Goal: Communication & Community: Answer question/provide support

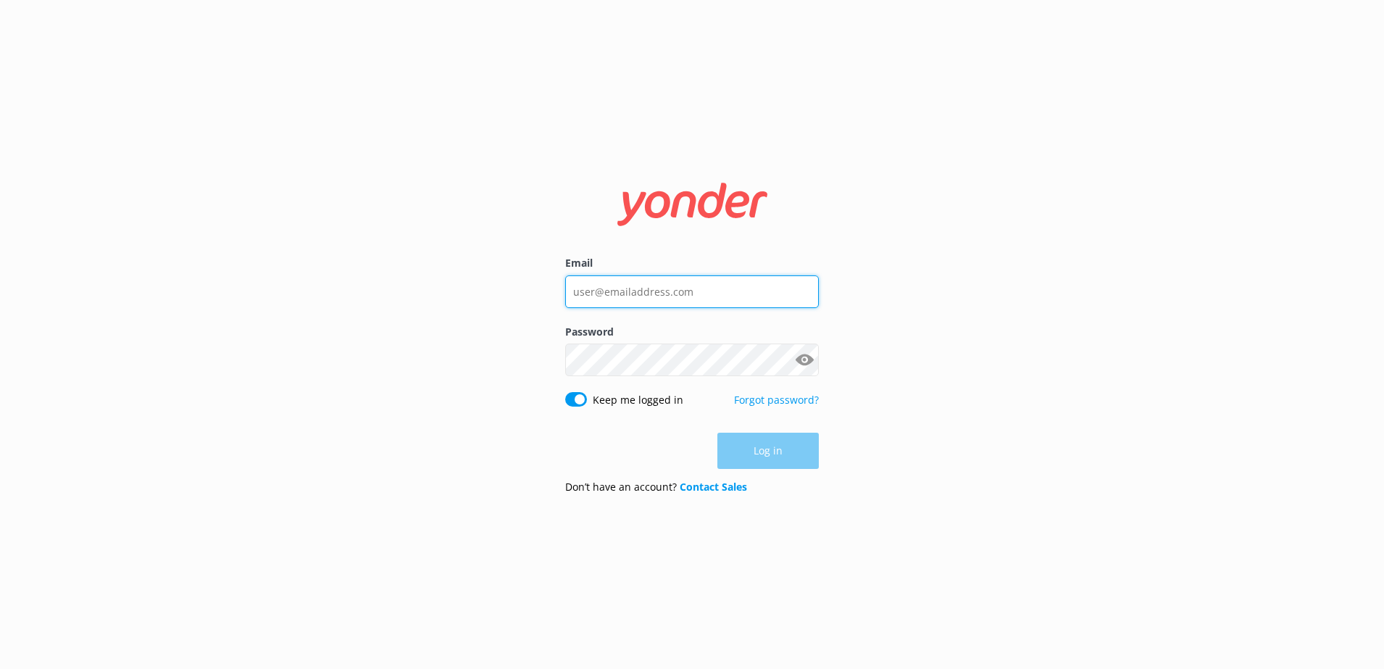
type input "[PERSON_NAME][EMAIL_ADDRESS][PERSON_NAME][DOMAIN_NAME]"
click at [730, 446] on div "Log in" at bounding box center [692, 451] width 254 height 36
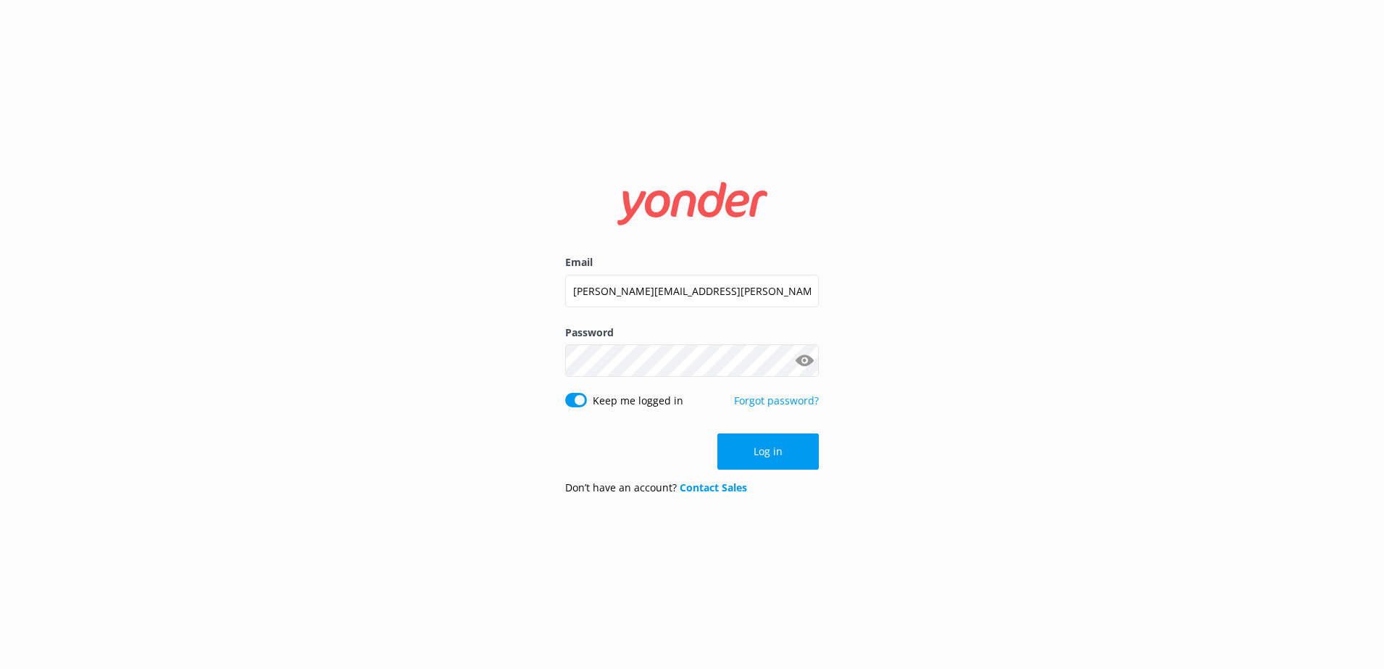
click at [730, 446] on button "Log in" at bounding box center [768, 451] width 101 height 36
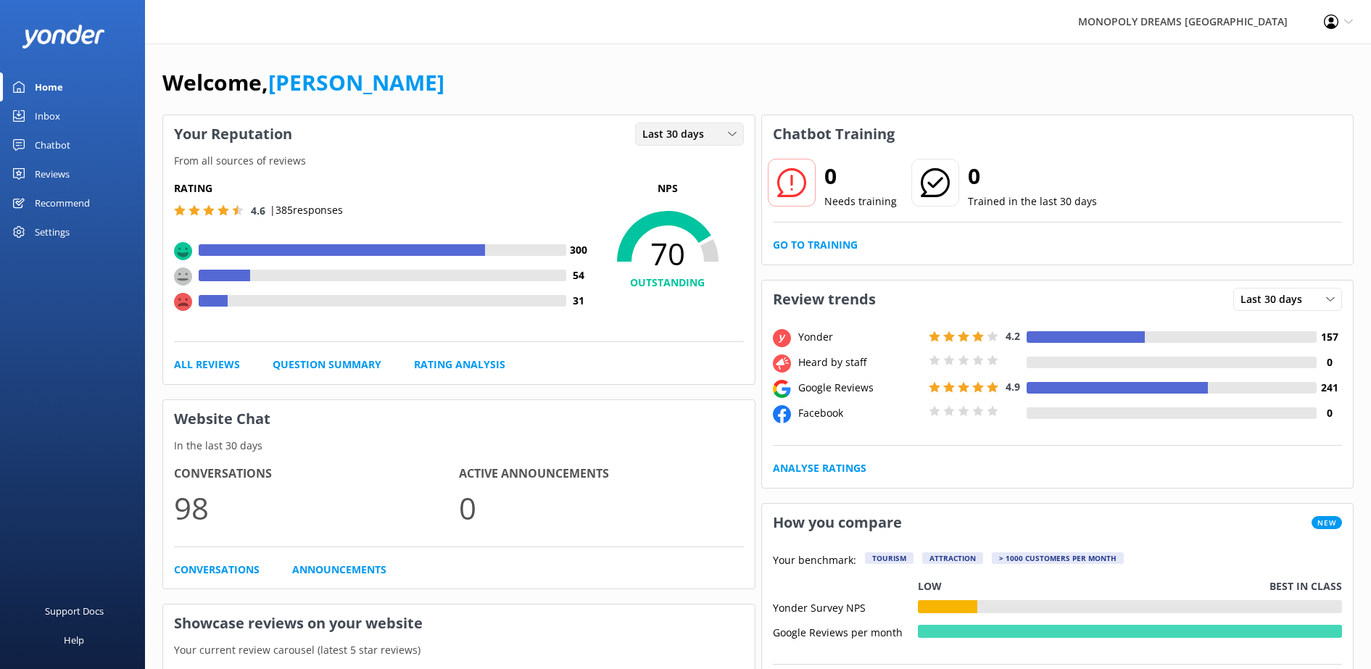
click at [674, 141] on span "Last 30 days" at bounding box center [677, 134] width 70 height 16
click at [708, 159] on link "Last 7 days" at bounding box center [700, 163] width 129 height 29
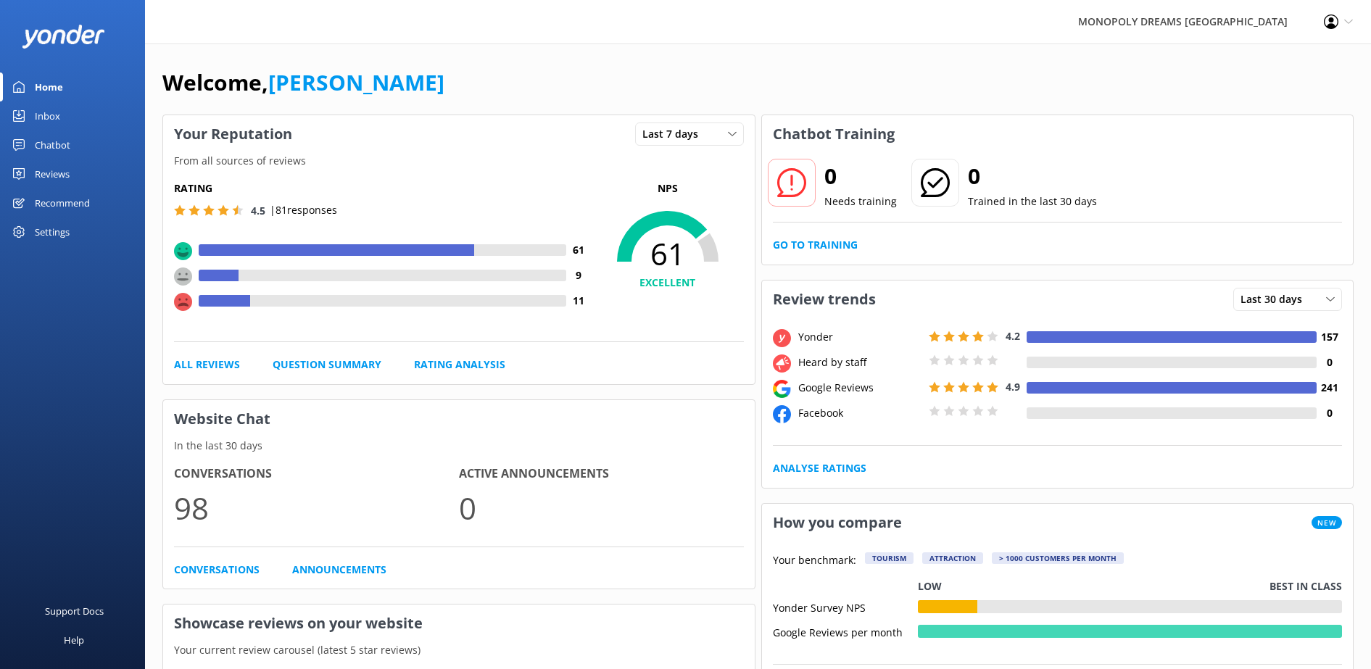
click at [51, 167] on div "Reviews" at bounding box center [52, 173] width 35 height 29
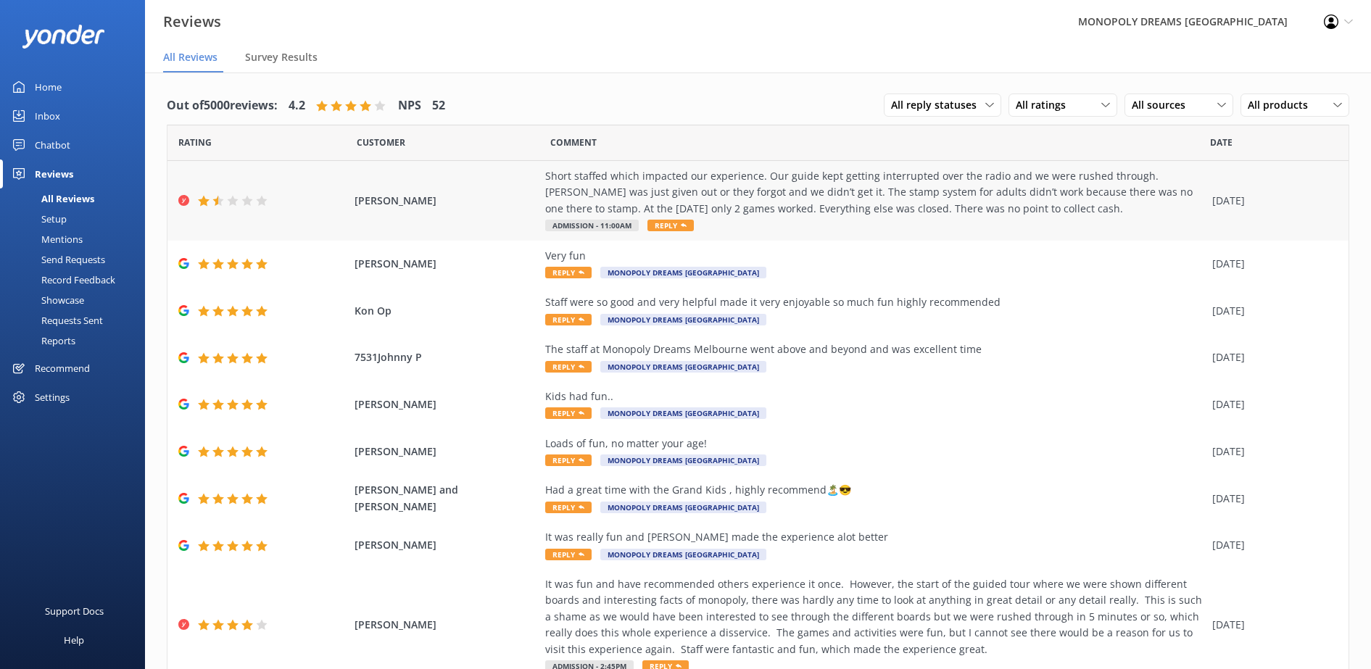
click at [785, 205] on div "Short staffed which impacted our experience. Our guide kept getting interrupted…" at bounding box center [875, 192] width 660 height 49
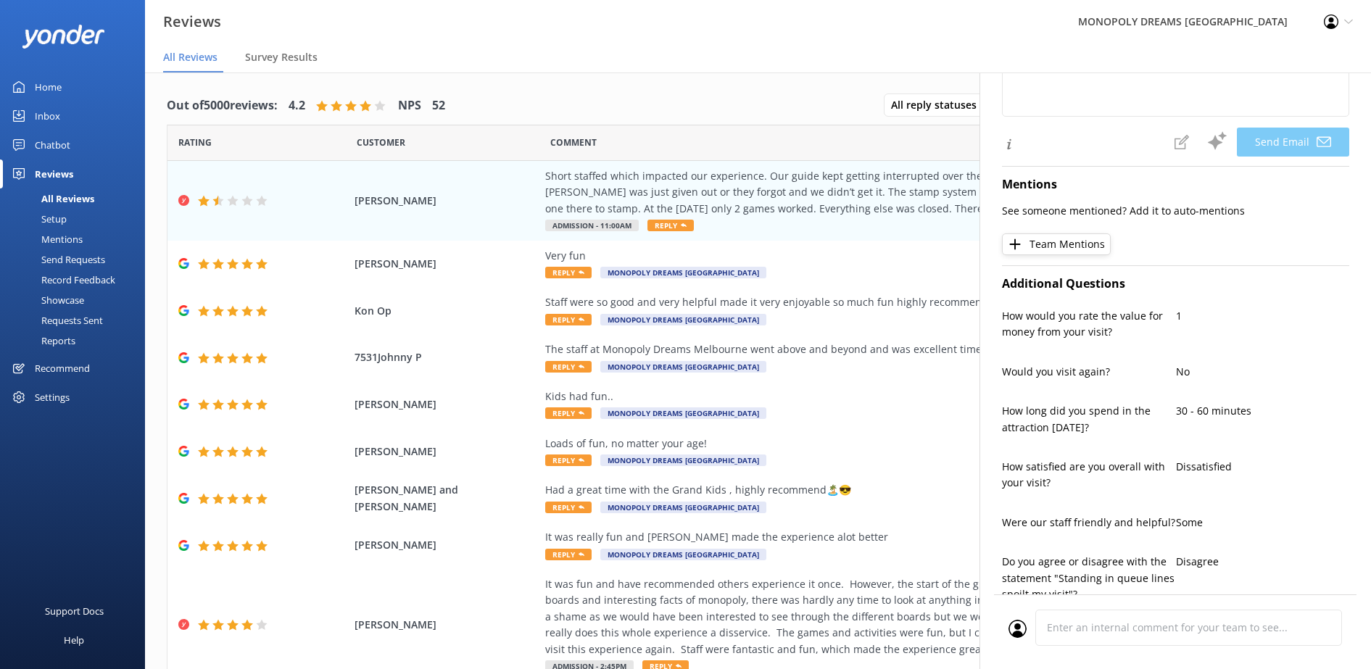
scroll to position [272, 0]
type textarea "Hi [PERSON_NAME], Thank you for taking the time to share your feedback. We're t…"
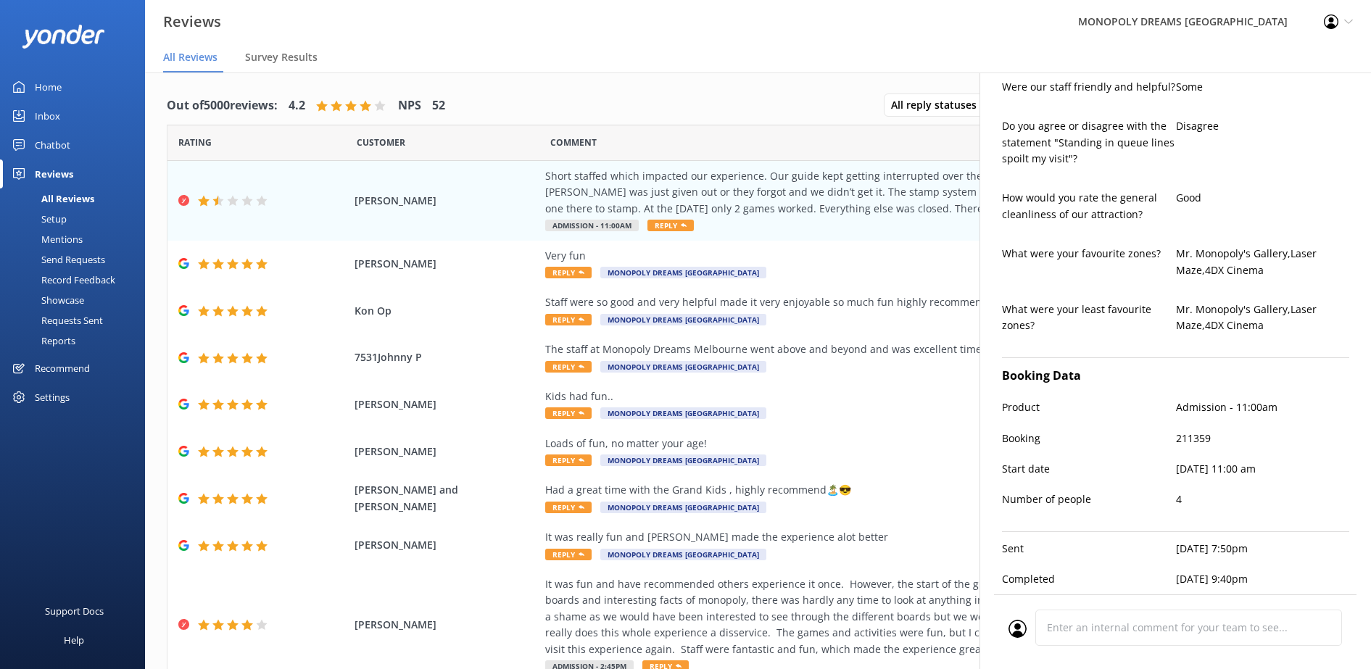
scroll to position [736, 0]
